Goal: Navigation & Orientation: Find specific page/section

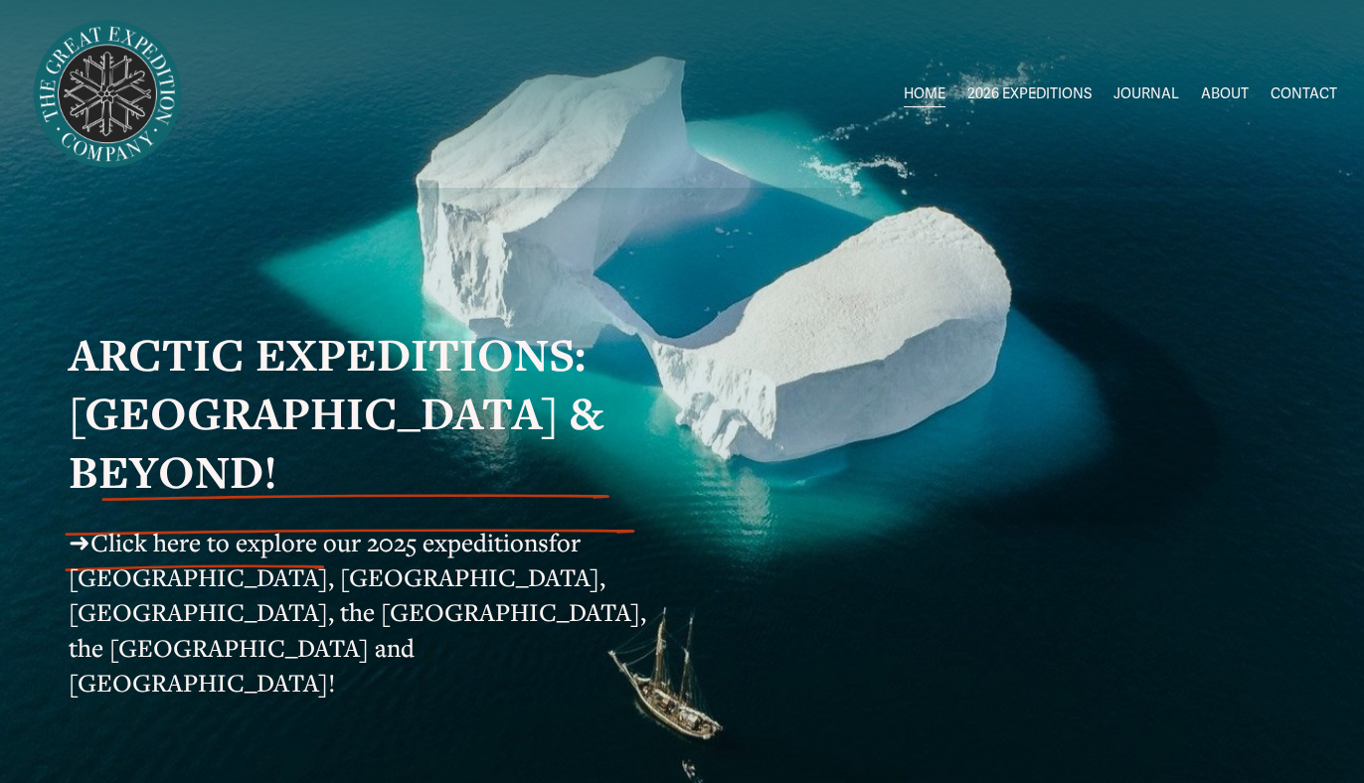
click at [1141, 88] on link "JOURNAL" at bounding box center [1146, 94] width 66 height 29
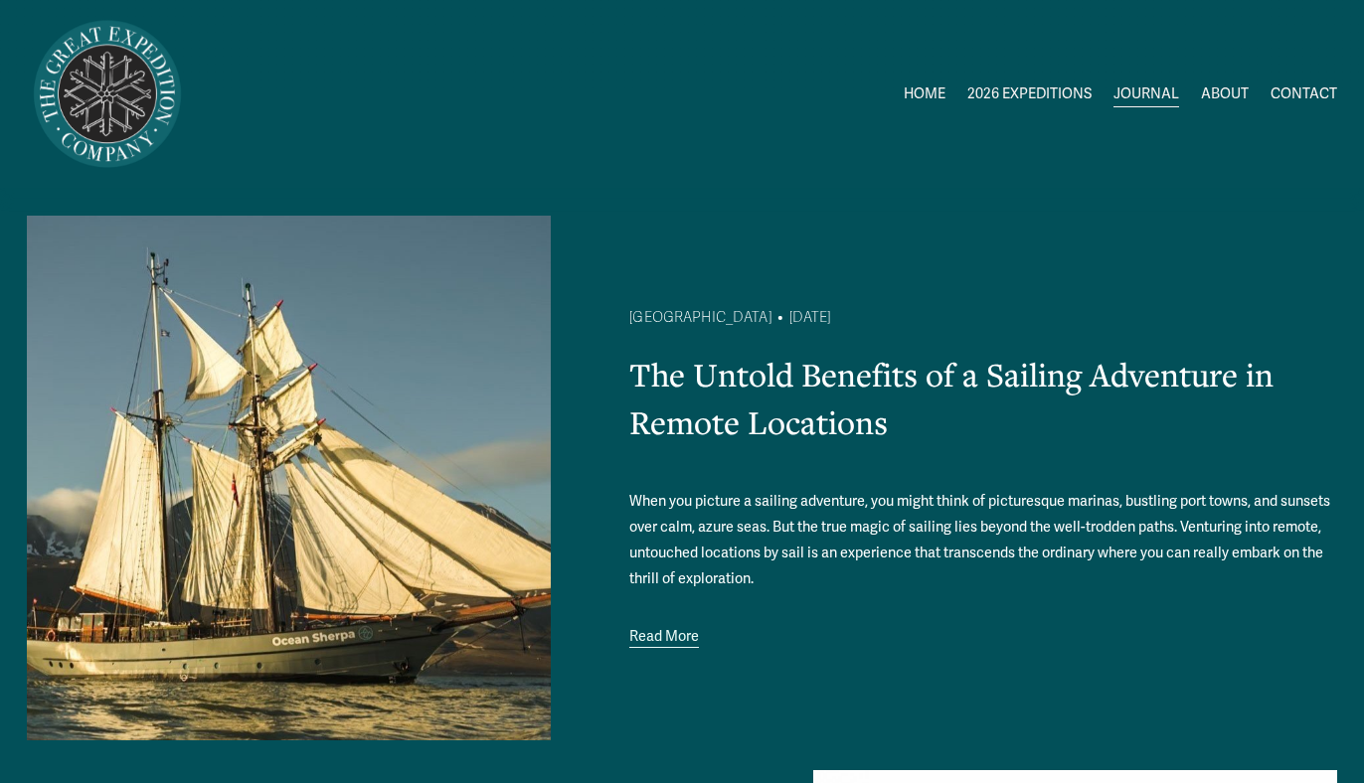
click at [929, 94] on link "HOME" at bounding box center [925, 94] width 42 height 29
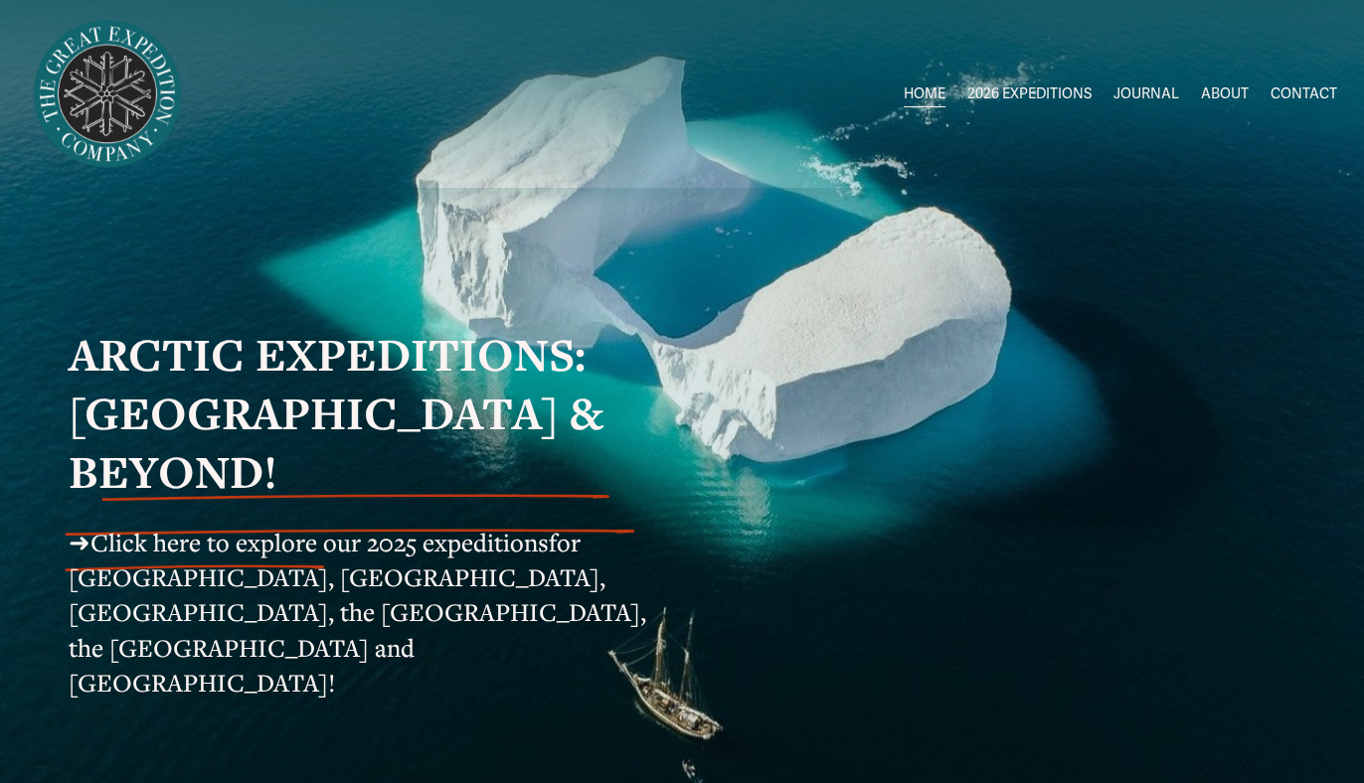
click at [0, 0] on span "ALL 2026 EXPEDITIONS" at bounding box center [0, 0] width 0 height 0
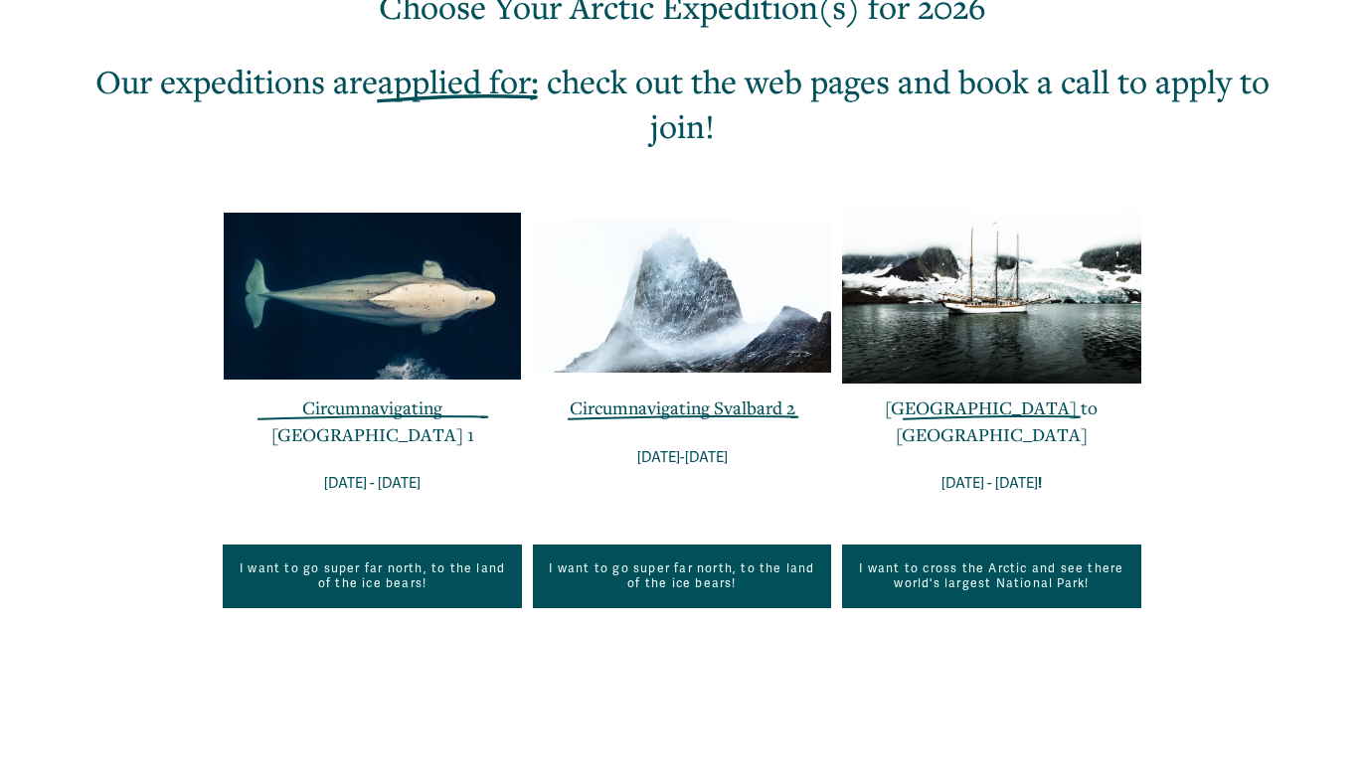
scroll to position [671, 0]
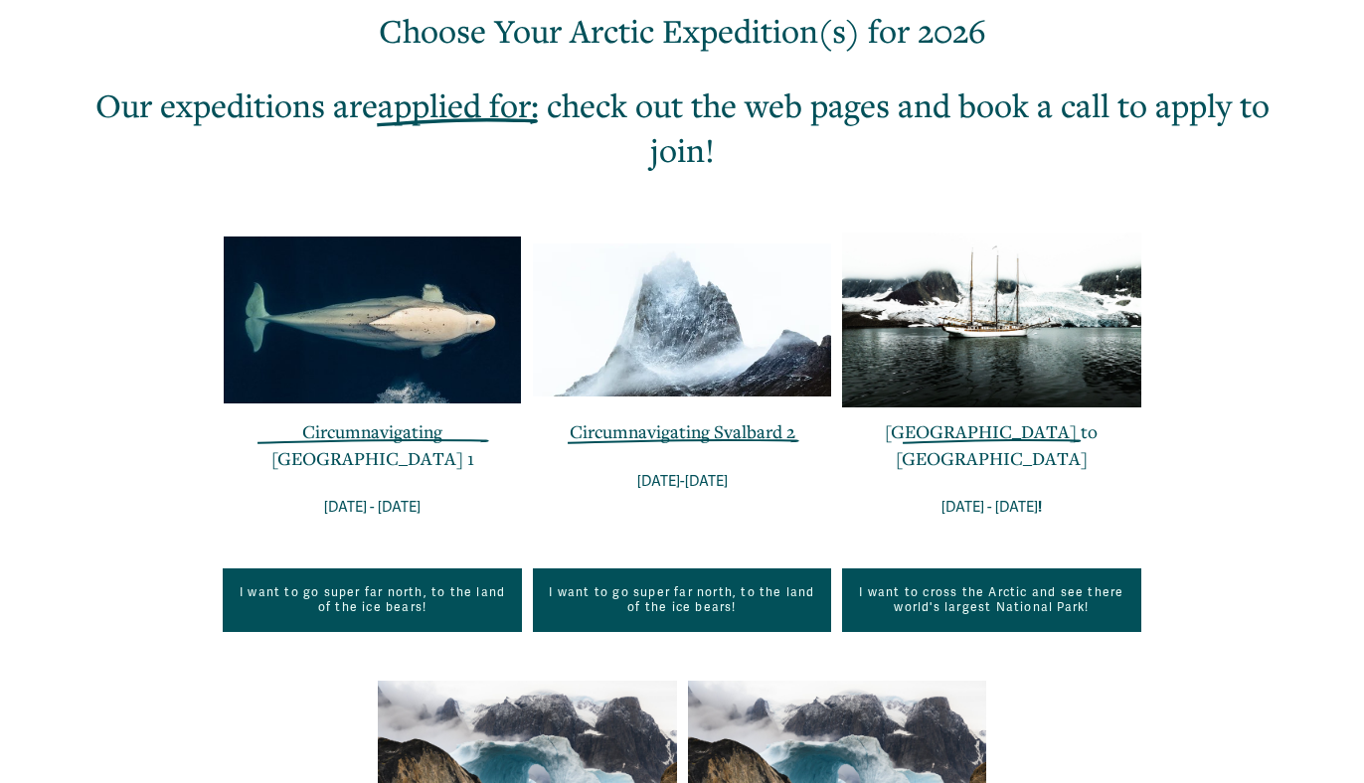
click at [756, 370] on div at bounding box center [682, 320] width 298 height 153
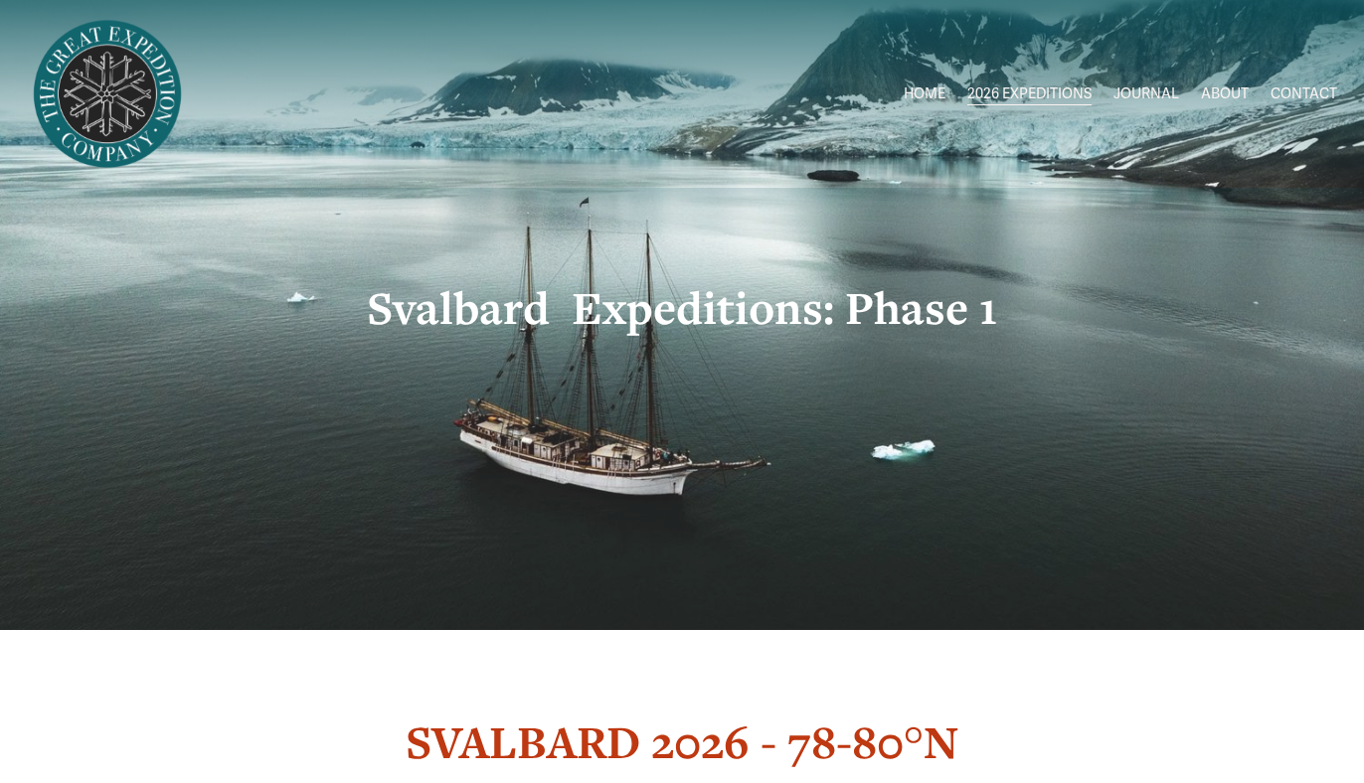
click at [931, 84] on link "HOME" at bounding box center [925, 94] width 42 height 29
